Goal: Information Seeking & Learning: Compare options

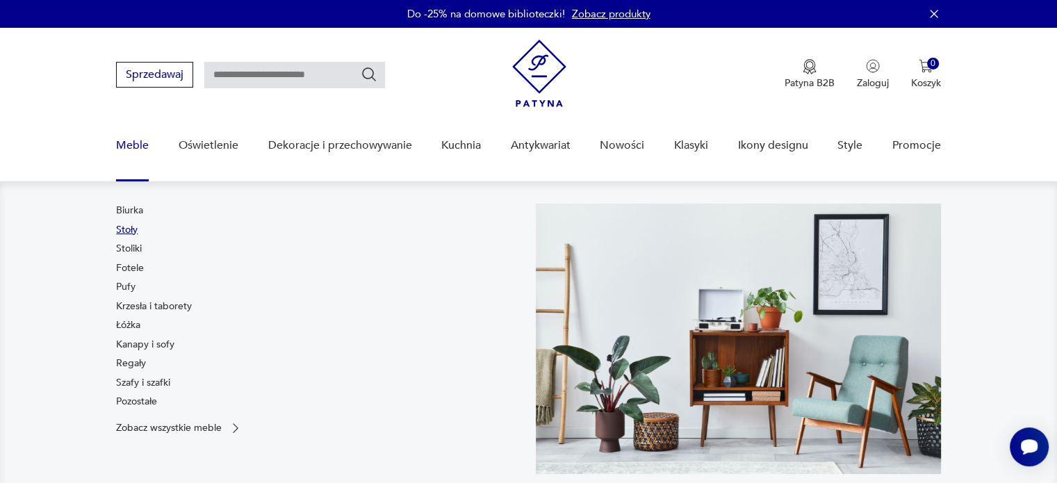
click at [133, 233] on link "Stoły" at bounding box center [127, 230] width 22 height 14
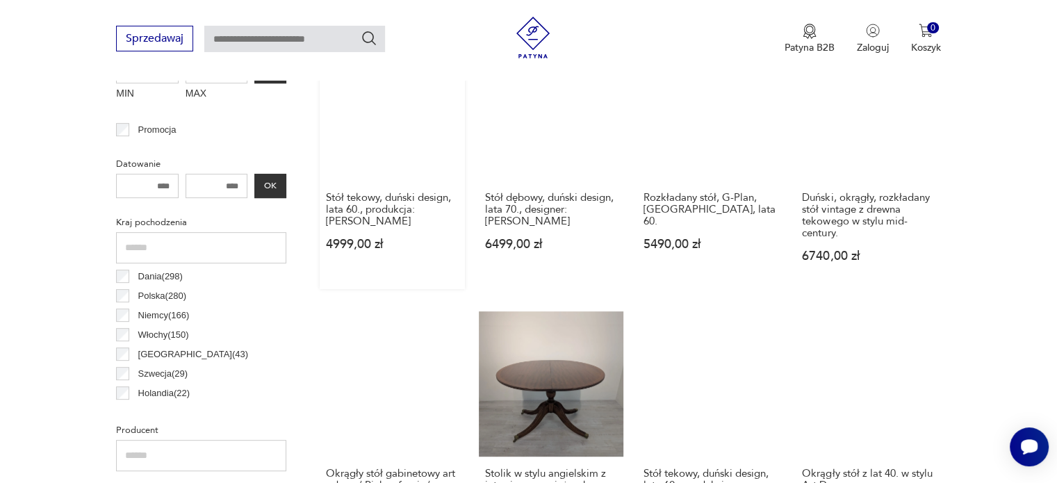
scroll to position [484, 0]
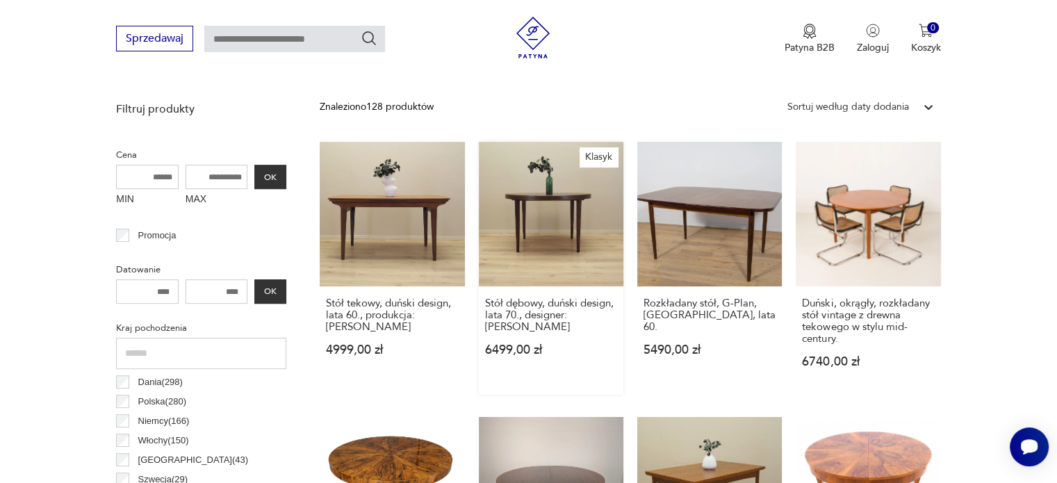
click at [539, 217] on link "Klasyk Stół dębowy, duński design, lata 70., designer: [PERSON_NAME] 6499,00 zł" at bounding box center [551, 268] width 145 height 253
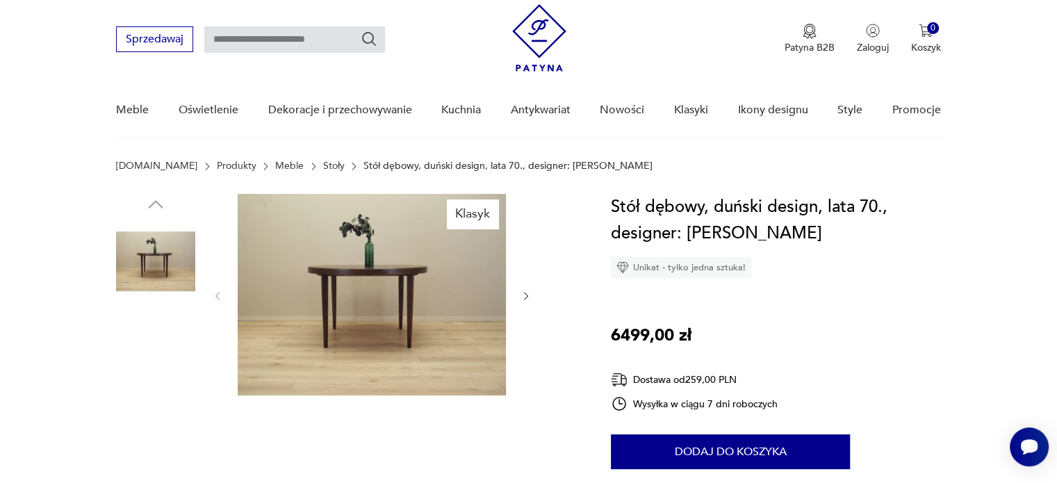
scroll to position [36, 0]
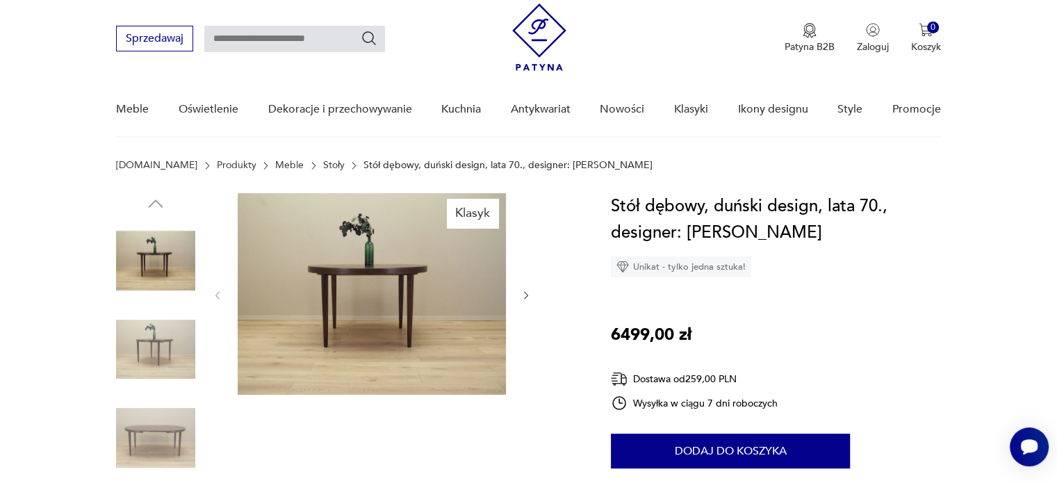
click at [163, 362] on img at bounding box center [155, 349] width 79 height 79
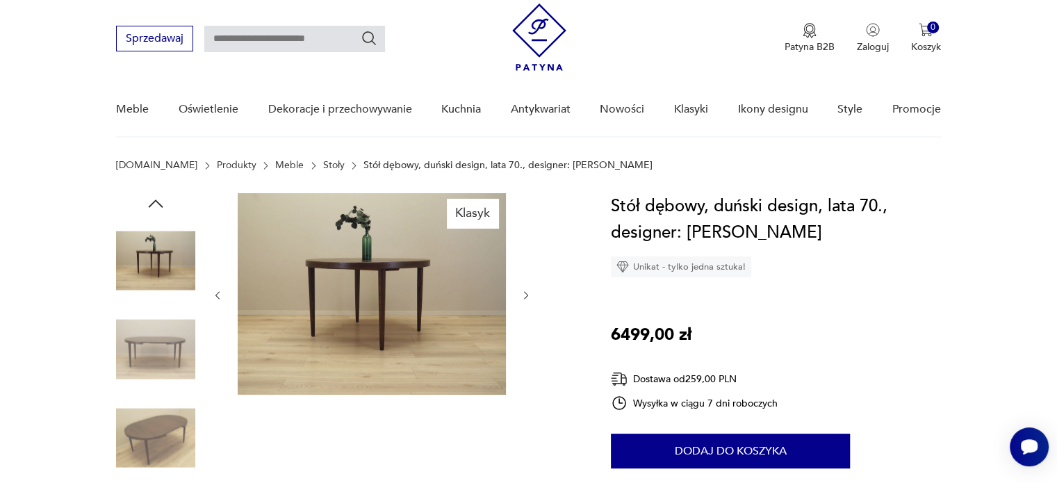
click at [163, 362] on img at bounding box center [155, 349] width 79 height 79
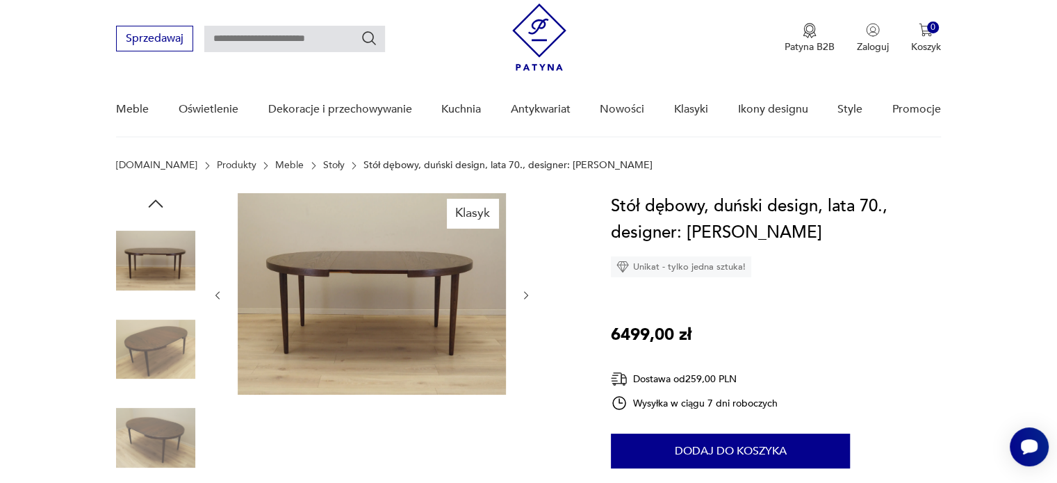
click at [163, 362] on img at bounding box center [155, 349] width 79 height 79
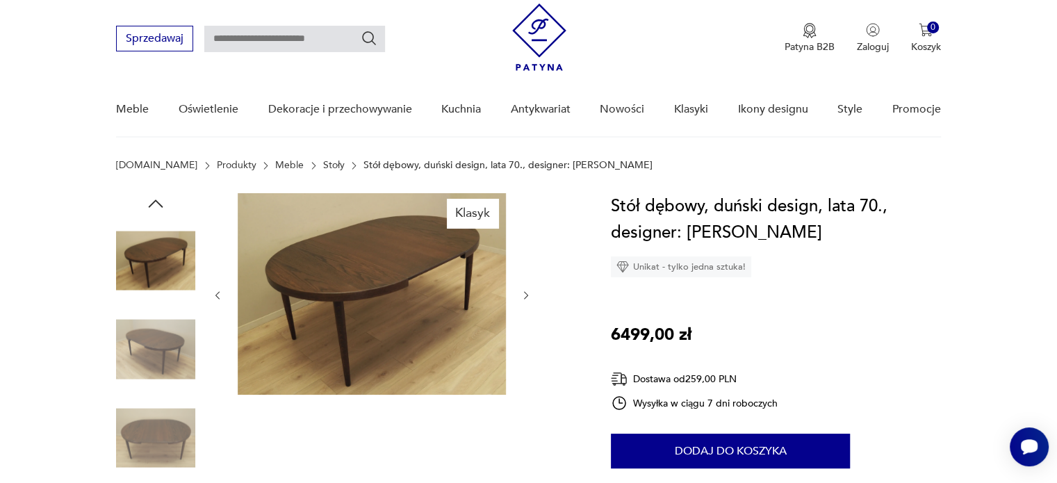
click at [163, 362] on img at bounding box center [155, 349] width 79 height 79
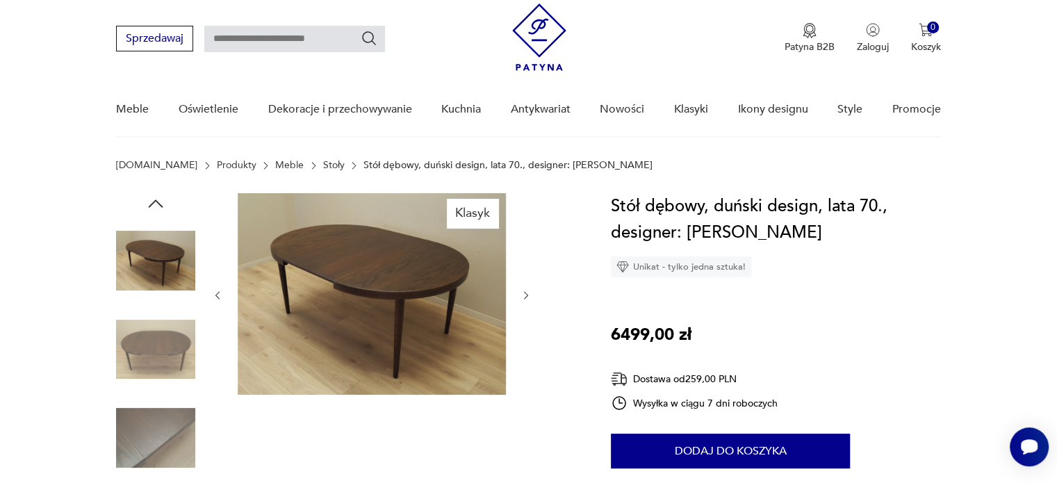
click at [163, 362] on img at bounding box center [155, 349] width 79 height 79
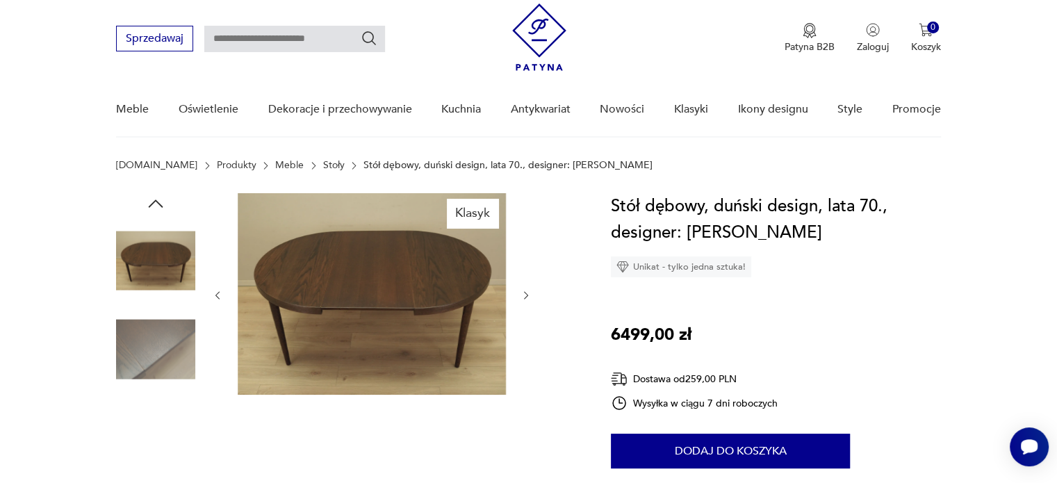
click at [163, 362] on img at bounding box center [155, 349] width 79 height 79
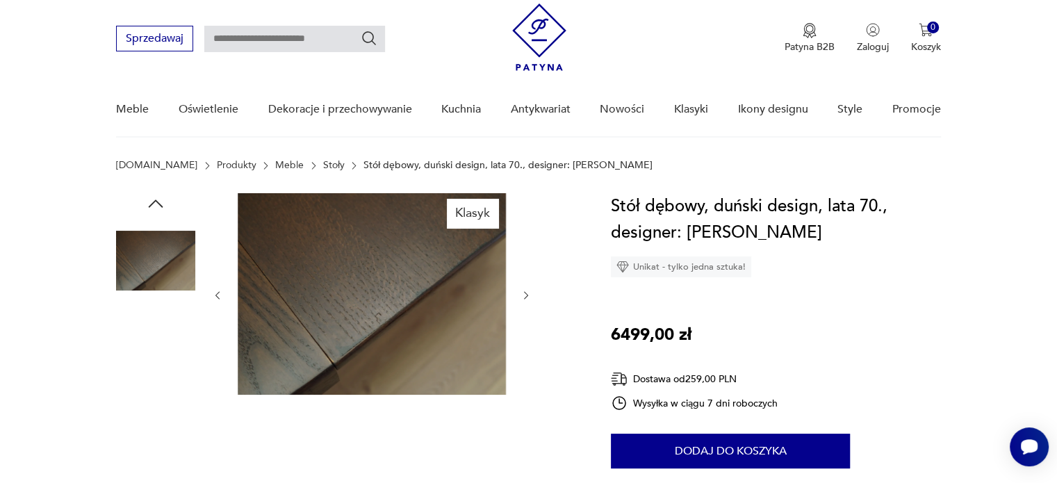
click at [163, 362] on img at bounding box center [155, 349] width 79 height 79
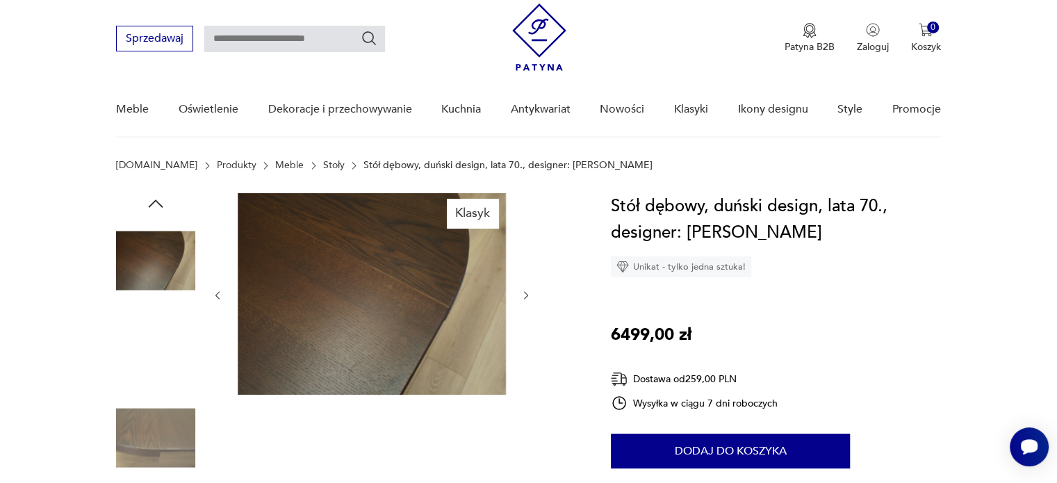
click at [163, 362] on img at bounding box center [155, 349] width 79 height 79
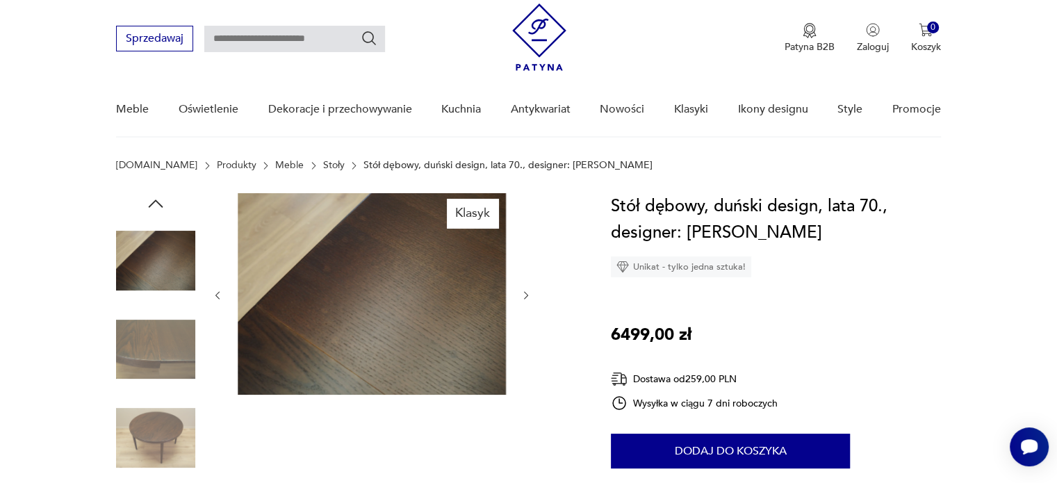
click at [163, 362] on img at bounding box center [155, 349] width 79 height 79
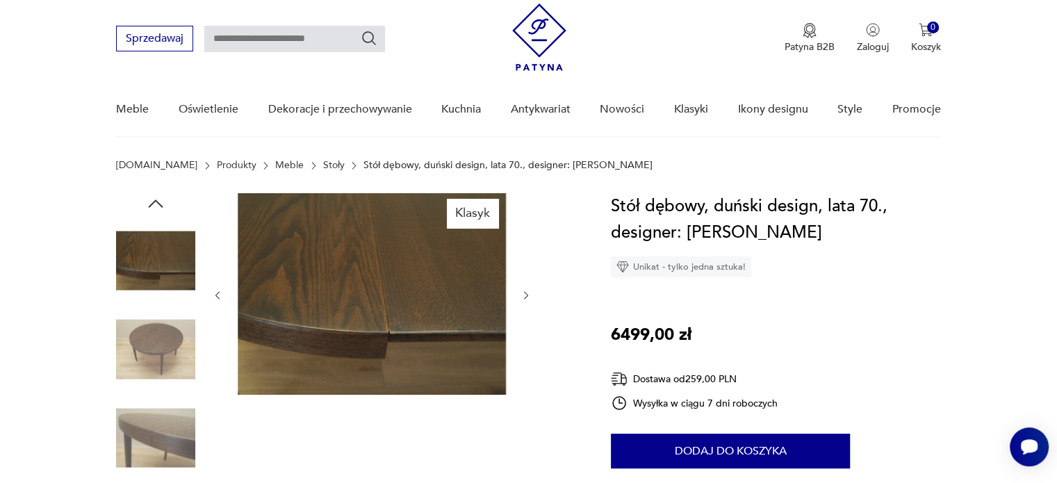
click at [163, 362] on img at bounding box center [155, 349] width 79 height 79
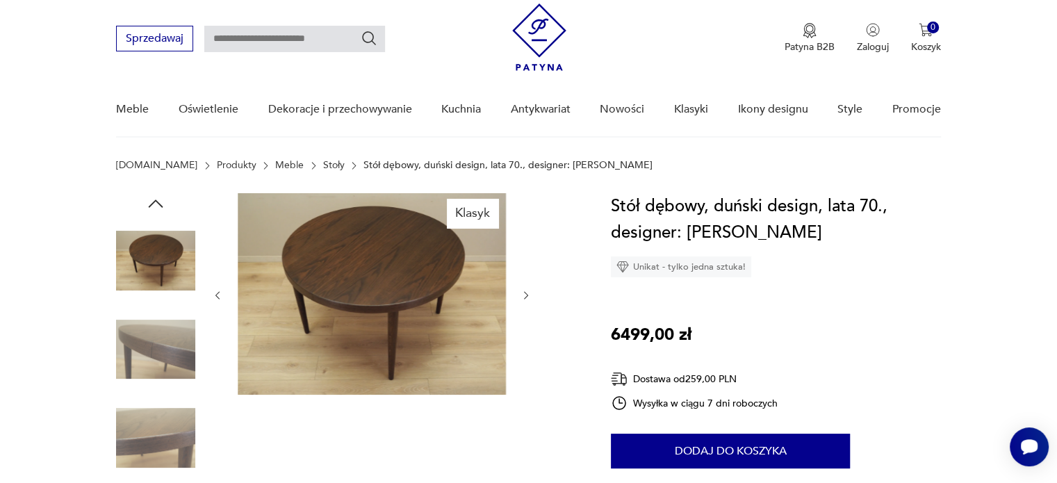
click at [163, 362] on img at bounding box center [155, 349] width 79 height 79
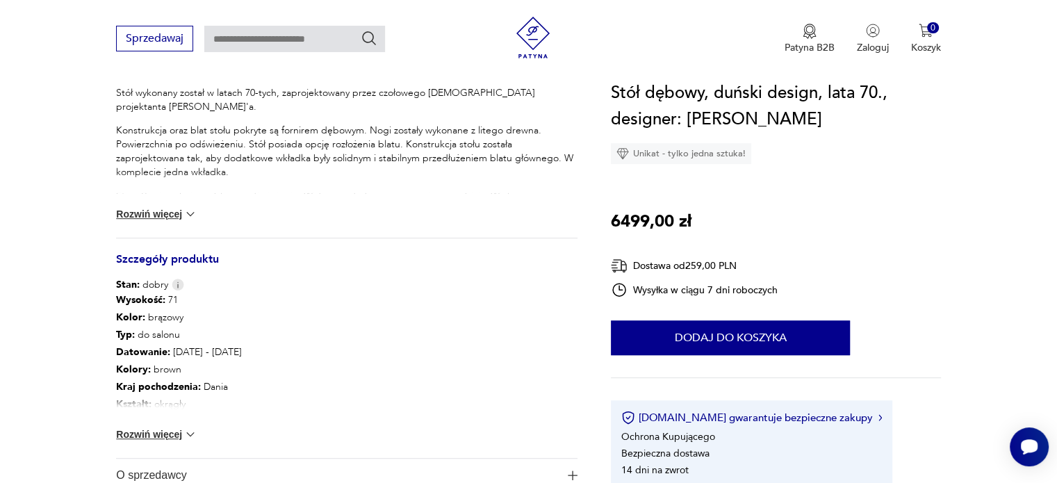
scroll to position [601, 0]
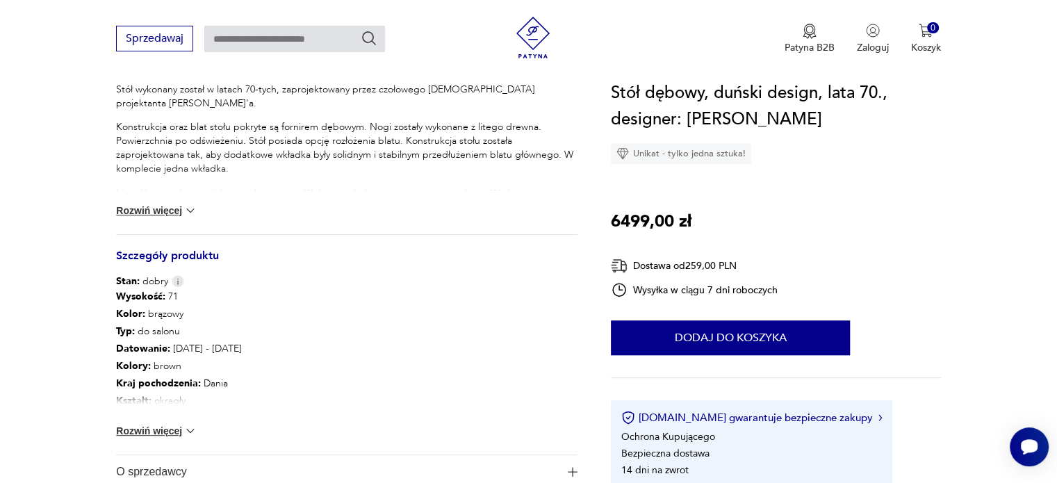
click at [158, 429] on button "Rozwiń więcej" at bounding box center [156, 431] width 81 height 14
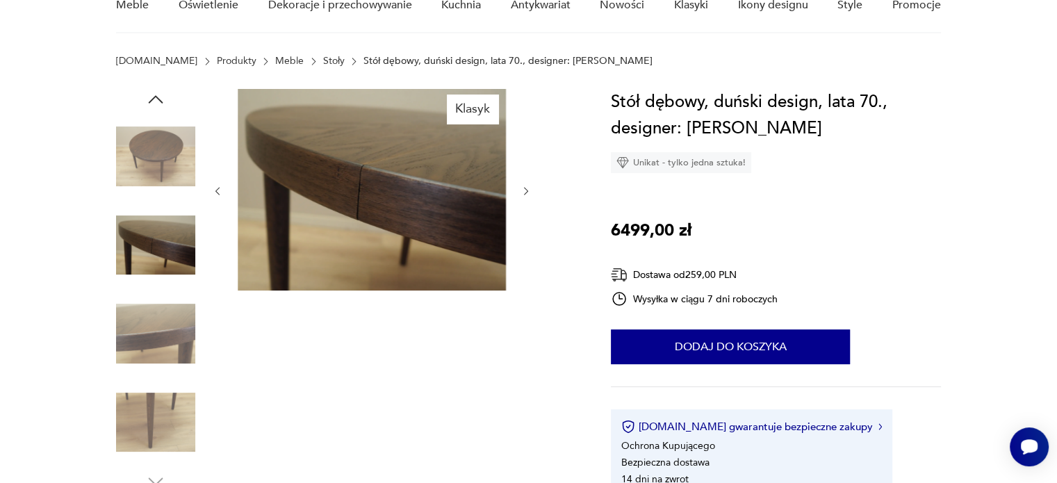
scroll to position [0, 0]
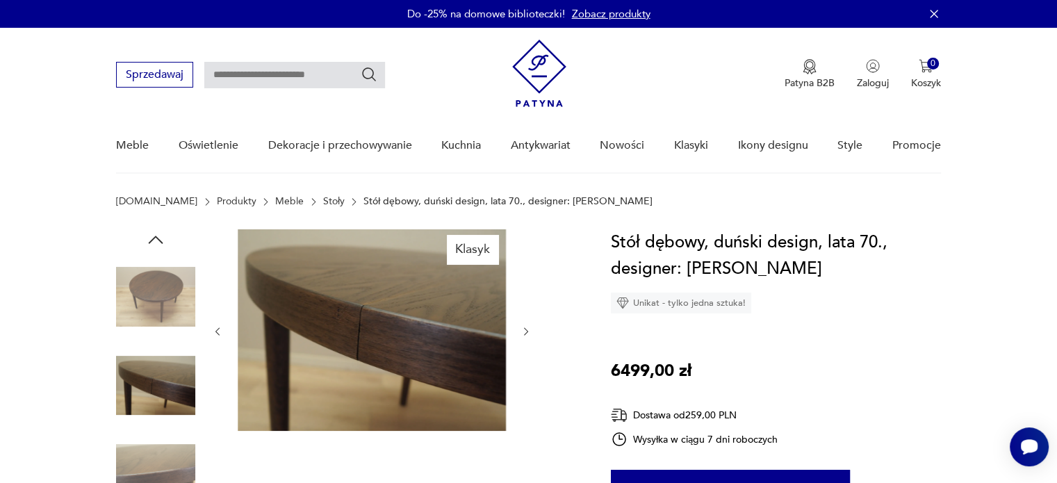
click at [152, 281] on img at bounding box center [155, 296] width 79 height 79
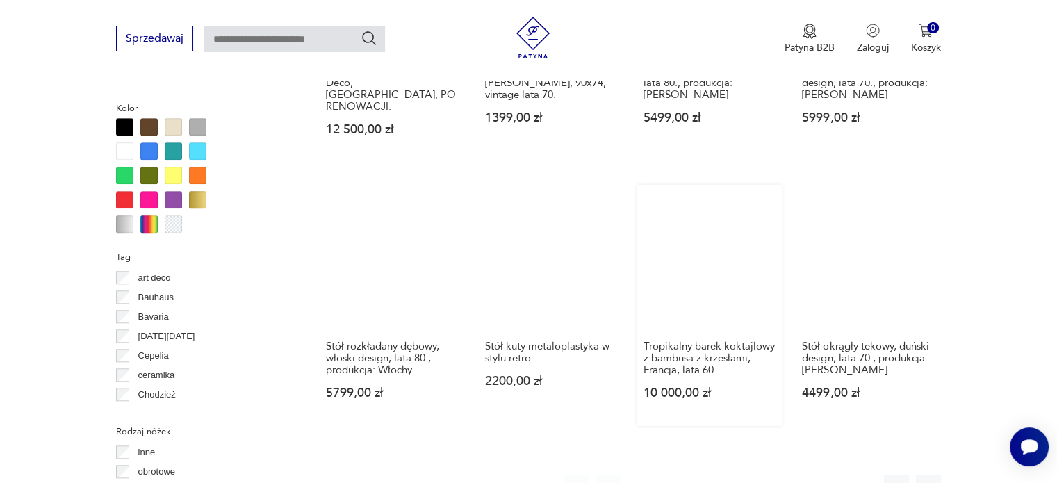
scroll to position [1308, 0]
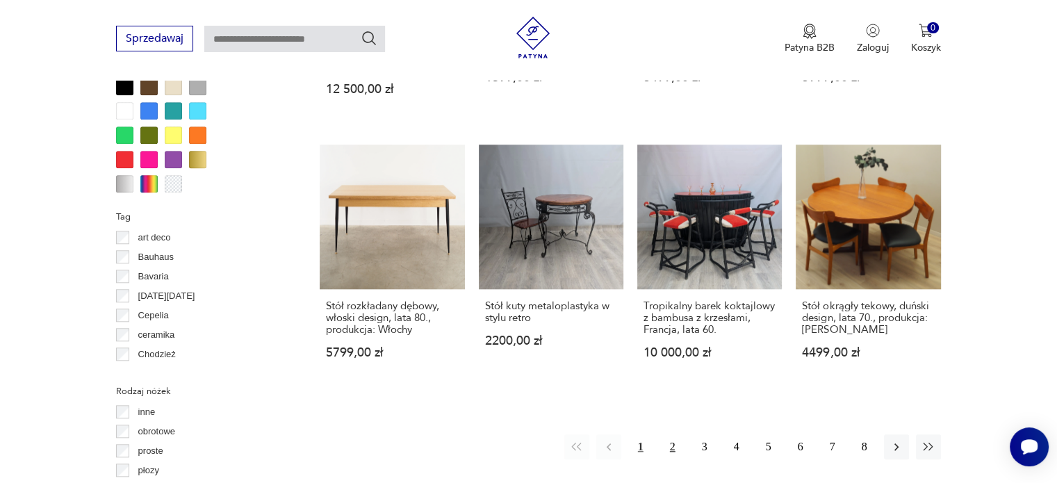
click at [675, 434] on button "2" at bounding box center [672, 446] width 25 height 25
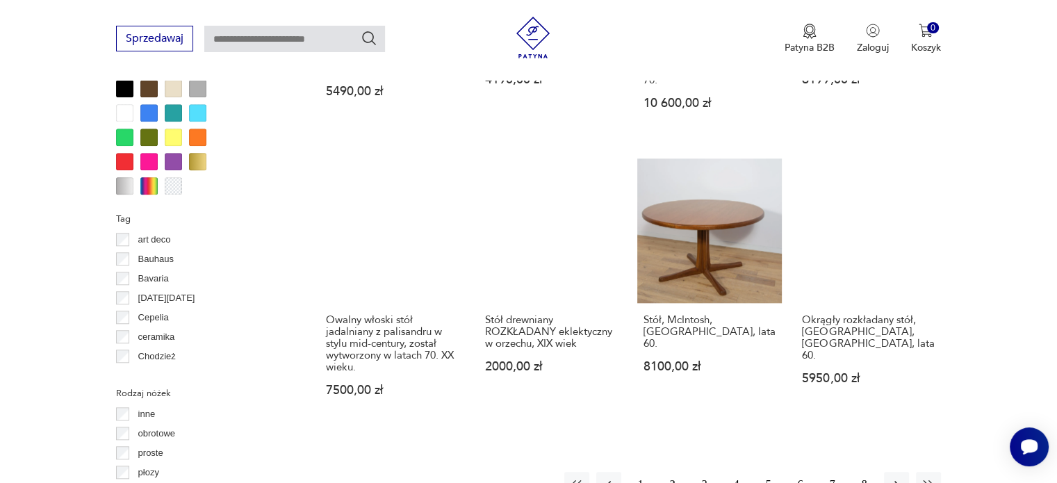
scroll to position [1306, 0]
